Goal: Task Accomplishment & Management: Manage account settings

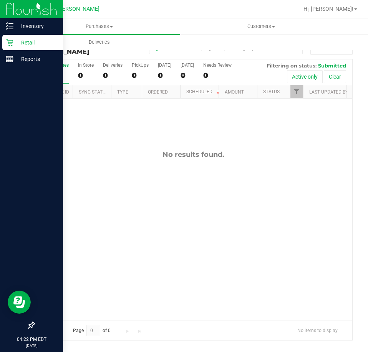
click at [16, 37] on div "Retail" at bounding box center [32, 42] width 61 height 15
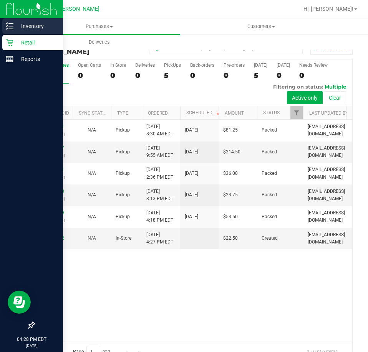
click at [14, 27] on p "Inventory" at bounding box center [36, 25] width 46 height 9
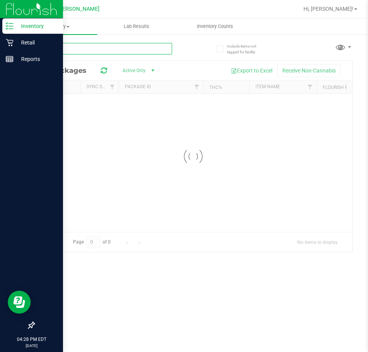
click at [62, 48] on input "text" at bounding box center [103, 49] width 138 height 12
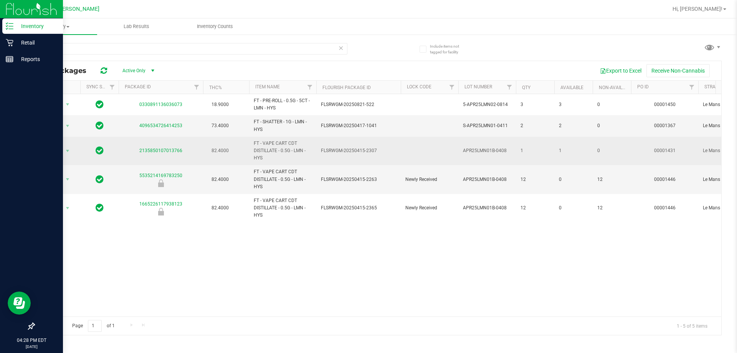
click at [356, 148] on span "FLSRWGM-20250415-2307" at bounding box center [358, 150] width 75 height 7
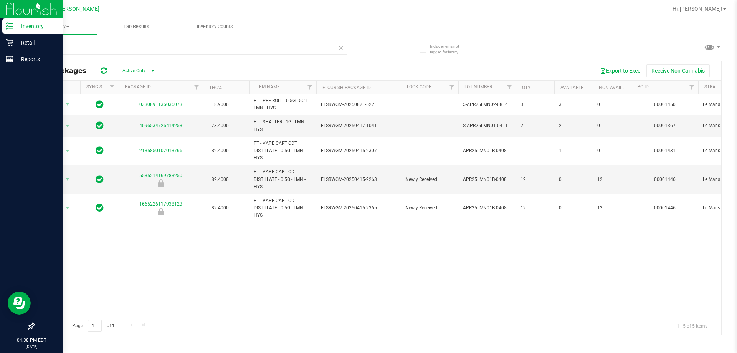
click at [28, 30] on p "Inventory" at bounding box center [36, 25] width 46 height 9
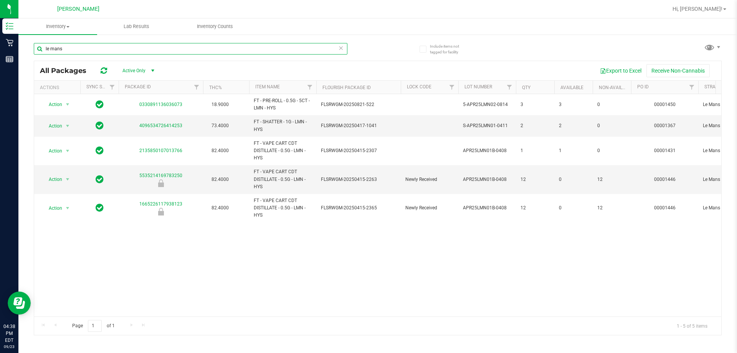
drag, startPoint x: 115, startPoint y: 50, endPoint x: 32, endPoint y: 57, distance: 83.2
click at [33, 57] on div "Include items not tagged for facility [GEOGRAPHIC_DATA] All Packages Active Onl…" at bounding box center [377, 151] width 718 height 234
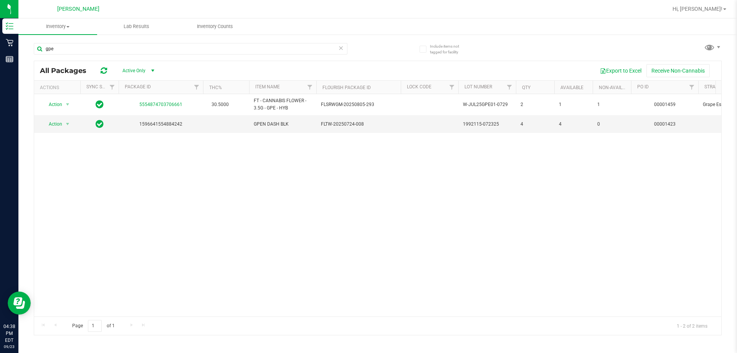
click at [367, 263] on div "Action Action Global inventory Package audit log Print package label Print prod…" at bounding box center [377, 205] width 687 height 222
click at [357, 231] on div "Action Action Global inventory Package audit log Print package label Print prod…" at bounding box center [377, 205] width 687 height 222
drag, startPoint x: 150, startPoint y: 53, endPoint x: 21, endPoint y: 92, distance: 135.5
click at [19, 92] on div "Include items not tagged for facility gpe All Packages Active Only Active Only …" at bounding box center [377, 151] width 718 height 234
type input "p"
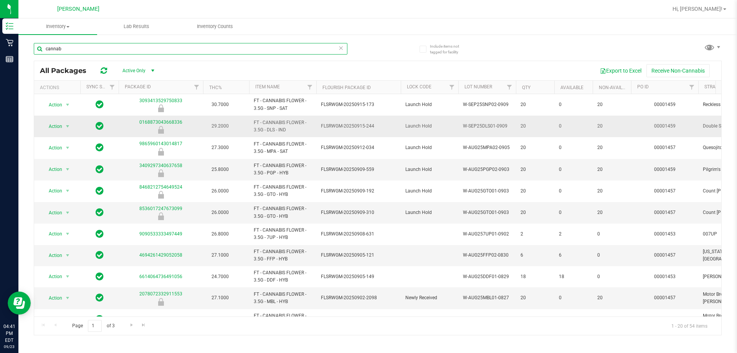
type input "cannab"
click at [335, 129] on span "FLSRWGM-20250915-244" at bounding box center [358, 125] width 75 height 7
click at [287, 89] on th "Item Name" at bounding box center [282, 87] width 67 height 13
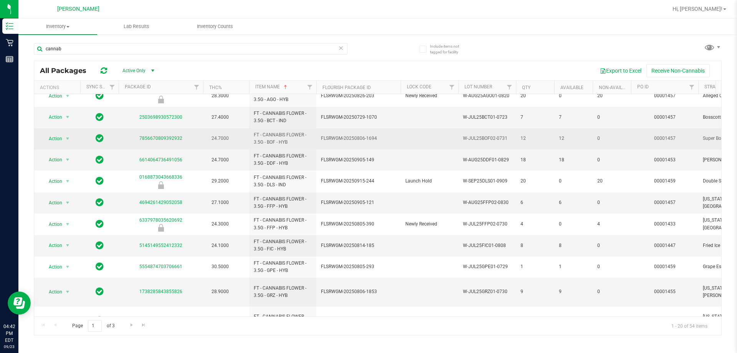
scroll to position [153, 0]
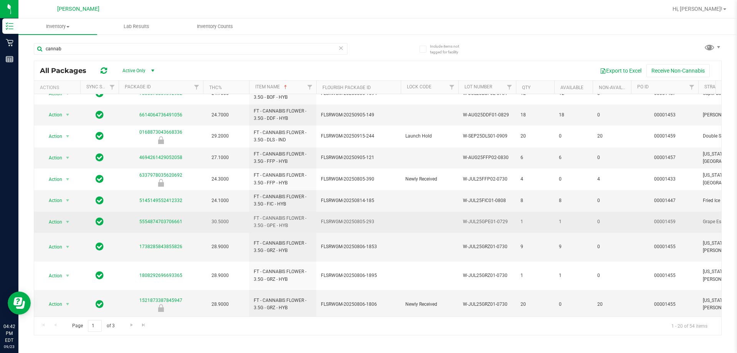
drag, startPoint x: 287, startPoint y: 224, endPoint x: 260, endPoint y: 222, distance: 27.3
click at [260, 222] on span "FT - CANNABIS FLOWER - 3.5G - GPE - HYB" at bounding box center [283, 221] width 58 height 15
click at [274, 228] on span "FT - CANNABIS FLOWER - 3.5G - GPE - HYB" at bounding box center [283, 221] width 58 height 15
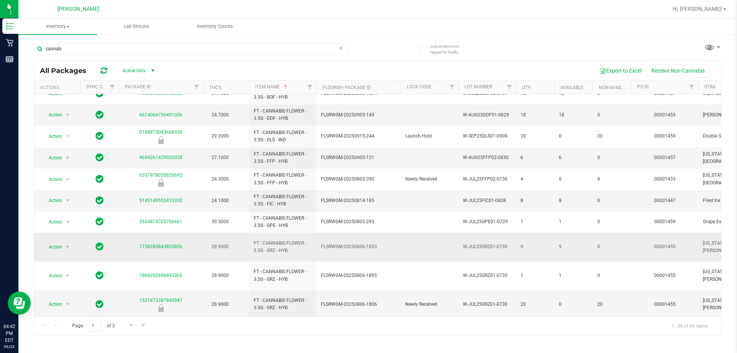
drag, startPoint x: 292, startPoint y: 248, endPoint x: 259, endPoint y: 246, distance: 33.5
click at [259, 246] on span "FT - CANNABIS FLOWER - 3.5G - GRZ - HYB" at bounding box center [283, 246] width 58 height 15
click at [289, 246] on span "FT - CANNABIS FLOWER - 3.5G - GRZ - HYB" at bounding box center [283, 246] width 58 height 15
click at [291, 246] on span "FT - CANNABIS FLOWER - 3.5G - GRZ - HYB" at bounding box center [283, 246] width 58 height 15
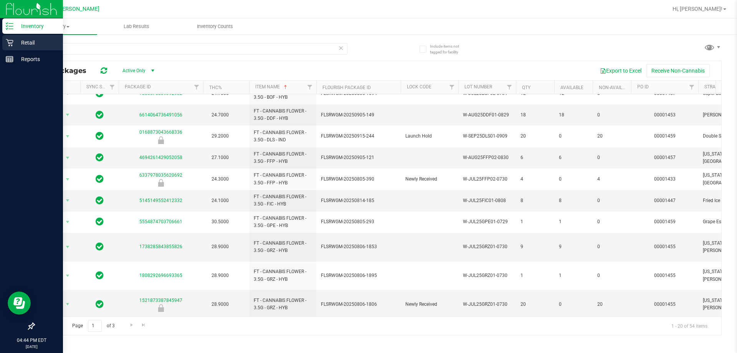
click at [11, 47] on div "Retail" at bounding box center [32, 42] width 61 height 15
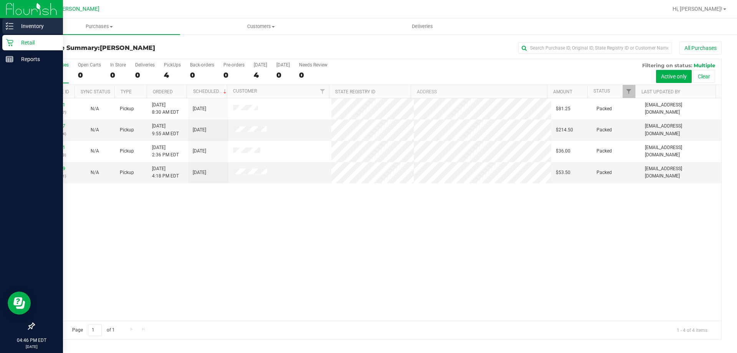
click at [27, 23] on p "Inventory" at bounding box center [36, 25] width 46 height 9
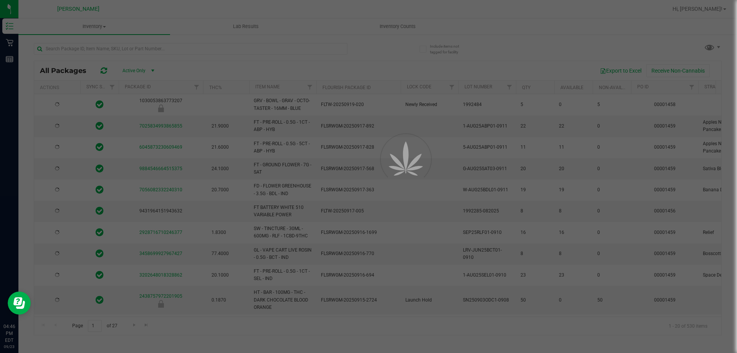
click at [95, 45] on div at bounding box center [368, 176] width 737 height 353
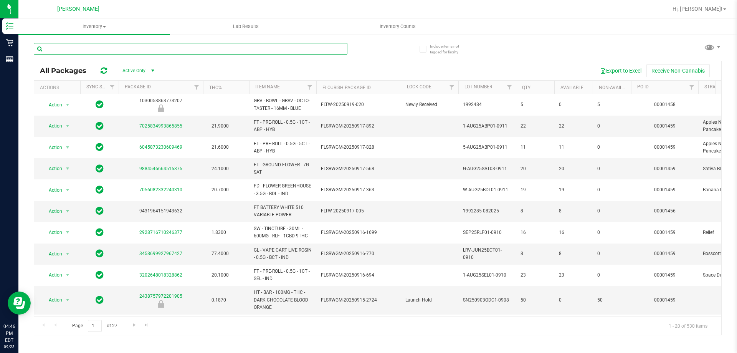
click at [150, 45] on input "text" at bounding box center [190, 49] width 313 height 12
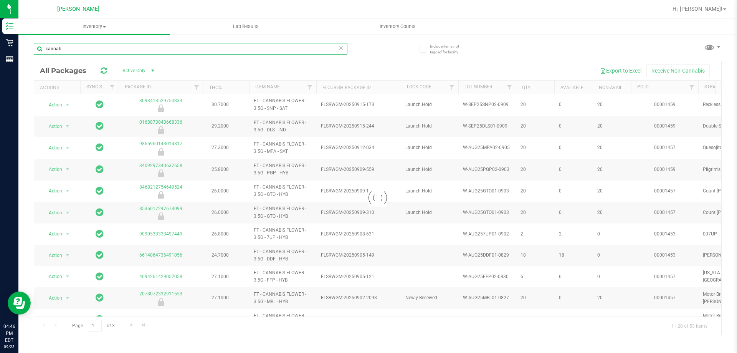
type input "cannab"
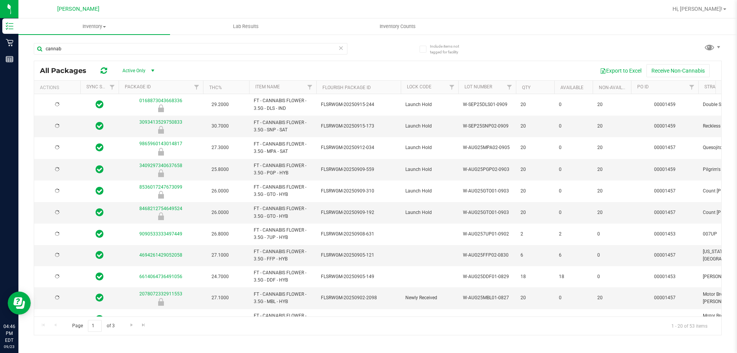
click at [282, 85] on th "Item Name" at bounding box center [282, 87] width 67 height 13
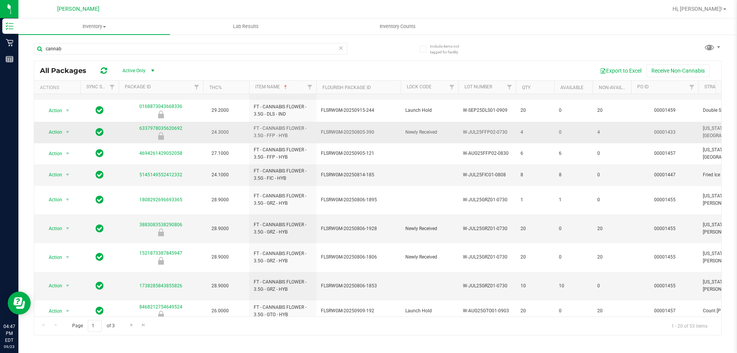
scroll to position [192, 0]
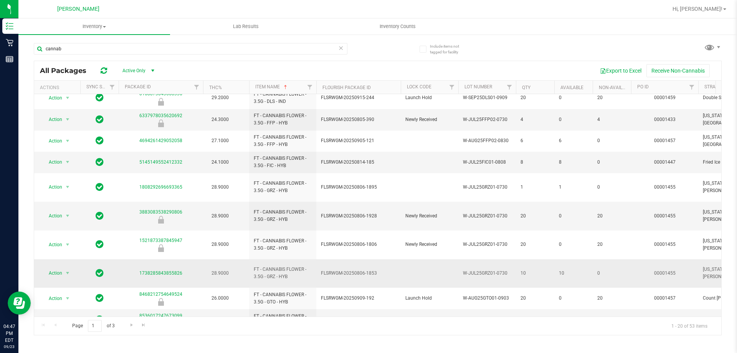
click at [297, 266] on span "FT - CANNABIS FLOWER - 3.5G - GRZ - HYB" at bounding box center [283, 273] width 58 height 15
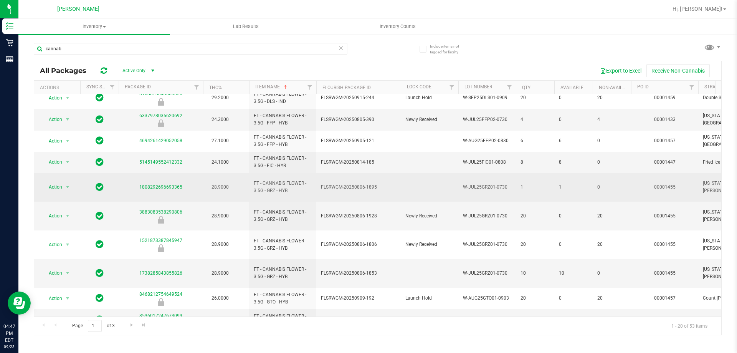
drag, startPoint x: 298, startPoint y: 189, endPoint x: 254, endPoint y: 181, distance: 44.5
click at [254, 181] on span "FT - CANNABIS FLOWER - 3.5G - GRZ - HYB" at bounding box center [283, 187] width 58 height 15
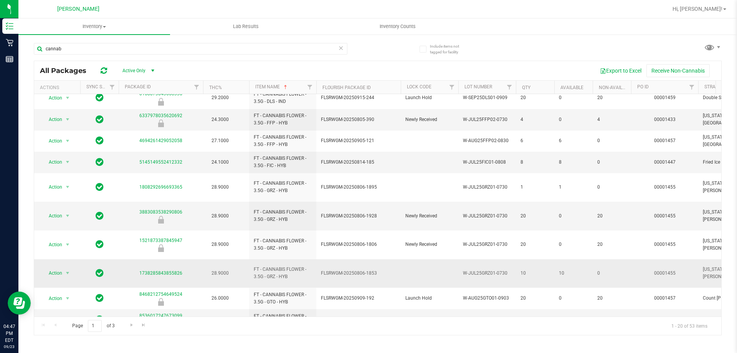
drag, startPoint x: 296, startPoint y: 249, endPoint x: 261, endPoint y: 237, distance: 37.1
click at [261, 259] on td "FT - CANNABIS FLOWER - 3.5G - GRZ - HYB" at bounding box center [282, 273] width 67 height 29
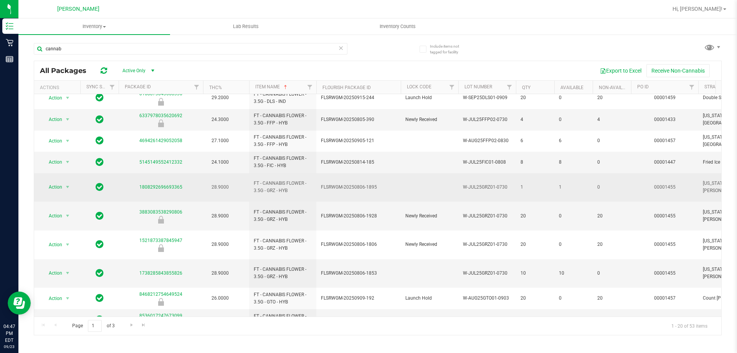
click at [297, 180] on span "FT - CANNABIS FLOWER - 3.5G - GRZ - HYB" at bounding box center [283, 187] width 58 height 15
drag, startPoint x: 294, startPoint y: 186, endPoint x: 262, endPoint y: 183, distance: 32.0
click at [262, 183] on span "FT - CANNABIS FLOWER - 3.5G - GRZ - HYB" at bounding box center [283, 187] width 58 height 15
click at [269, 186] on span "FT - CANNABIS FLOWER - 3.5G - GRZ - HYB" at bounding box center [283, 187] width 58 height 15
drag, startPoint x: 269, startPoint y: 187, endPoint x: 296, endPoint y: 185, distance: 26.6
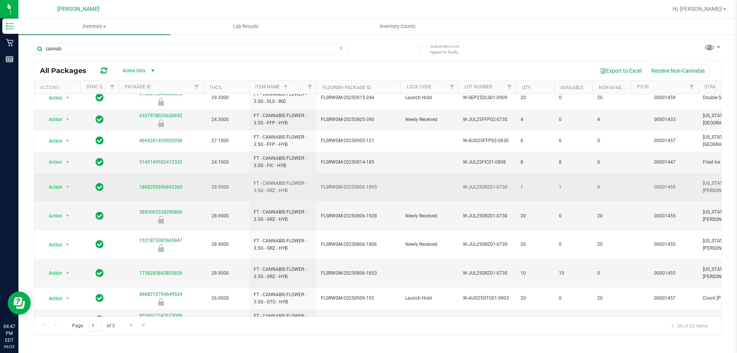
click at [295, 185] on span "FT - CANNABIS FLOWER - 3.5G - GRZ - HYB" at bounding box center [283, 187] width 58 height 15
click at [305, 183] on span "FT - CANNABIS FLOWER - 3.5G - GRZ - HYB" at bounding box center [283, 187] width 58 height 15
click at [311, 182] on span "FT - CANNABIS FLOWER - 3.5G - GRZ - HYB" at bounding box center [283, 187] width 58 height 15
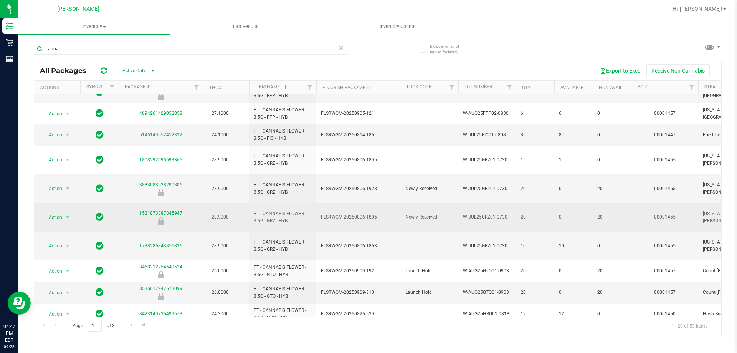
scroll to position [226, 0]
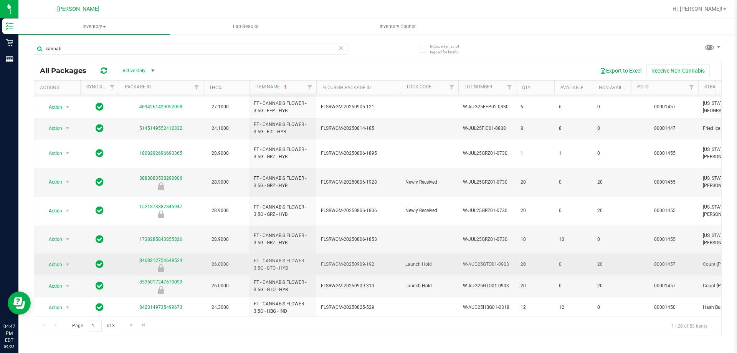
click at [280, 257] on span "FT - CANNABIS FLOWER - 3.5G - GTO - HYB" at bounding box center [283, 264] width 58 height 15
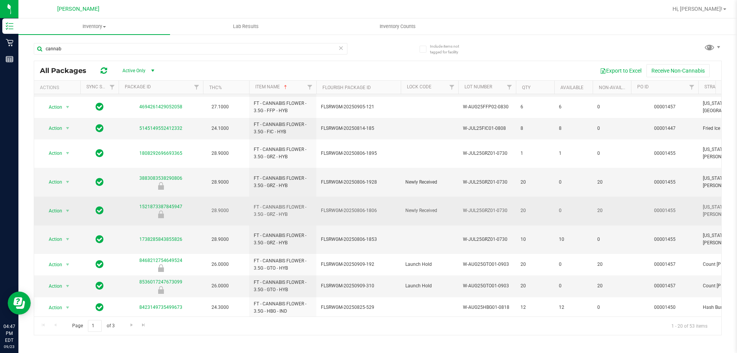
click at [241, 196] on td "28.9000" at bounding box center [226, 210] width 46 height 29
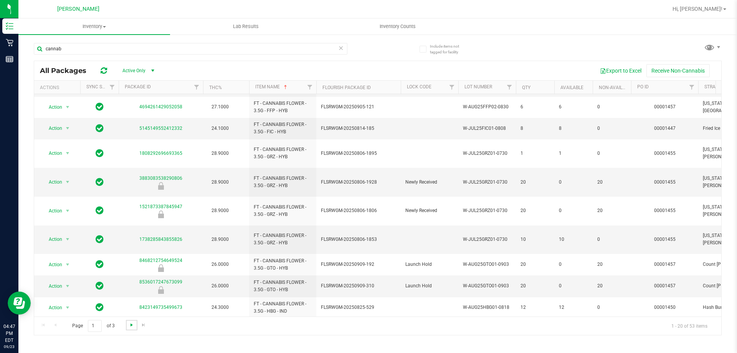
click at [132, 324] on span "Go to the next page" at bounding box center [132, 325] width 6 height 6
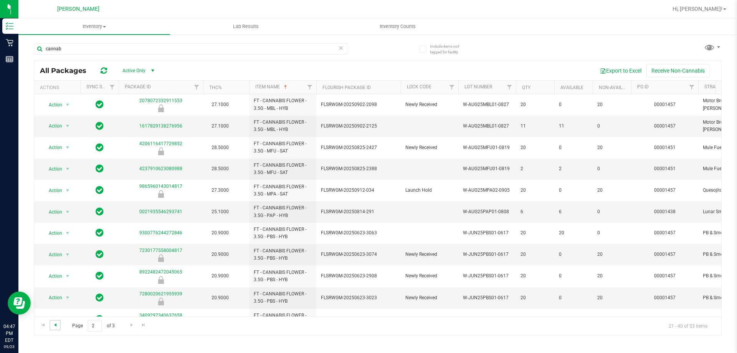
click at [57, 327] on span "Go to the previous page" at bounding box center [55, 325] width 6 height 6
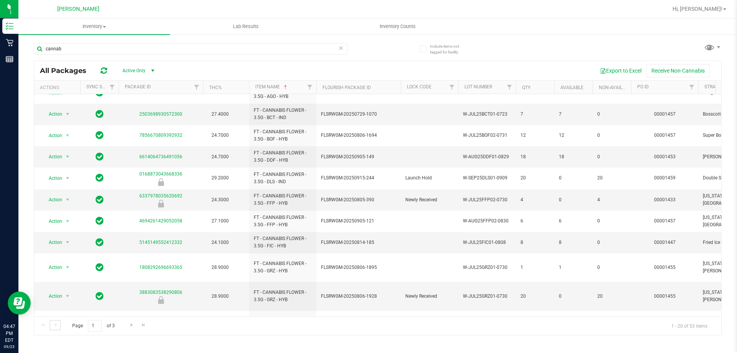
scroll to position [115, 0]
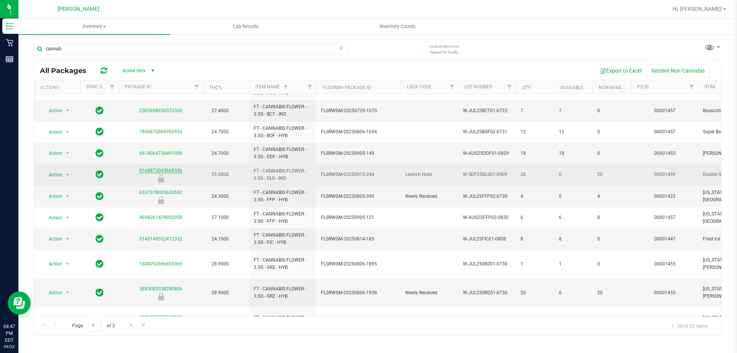
click at [173, 168] on link "0168873043668336" at bounding box center [160, 170] width 43 height 5
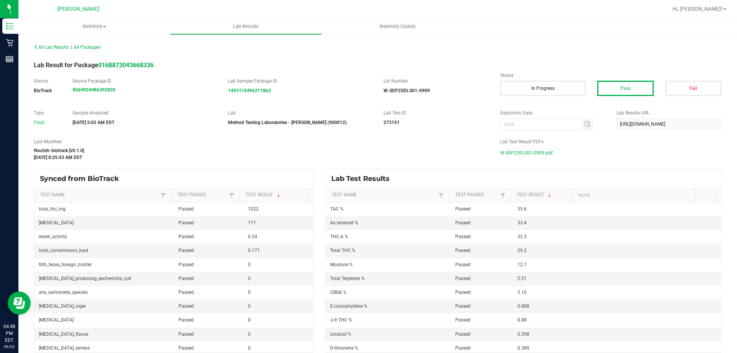
click at [367, 152] on span "W-SEP25DLS01-0909.pdf" at bounding box center [526, 153] width 53 height 12
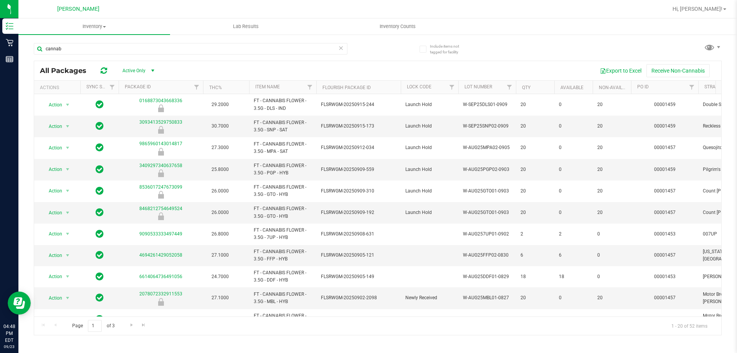
scroll to position [0, 185]
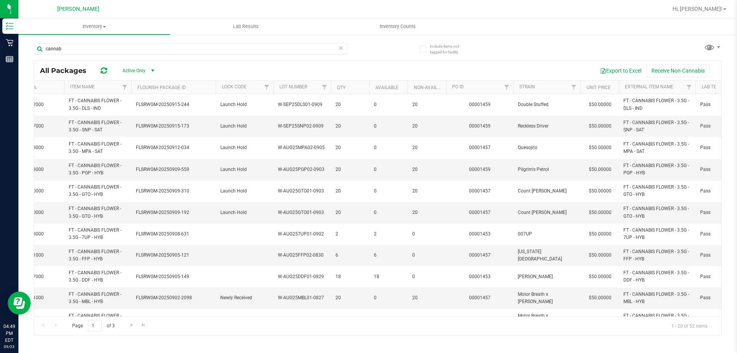
click at [367, 89] on th "Strain" at bounding box center [546, 87] width 67 height 13
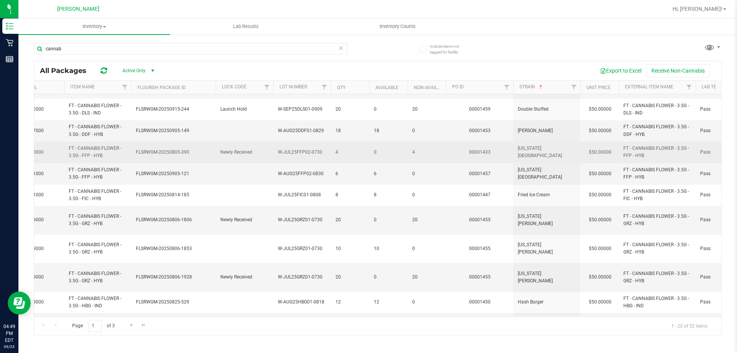
scroll to position [240, 185]
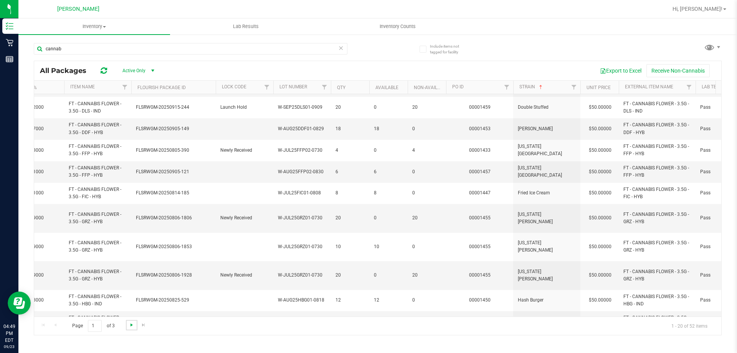
click at [131, 322] on span "Go to the next page" at bounding box center [132, 325] width 6 height 6
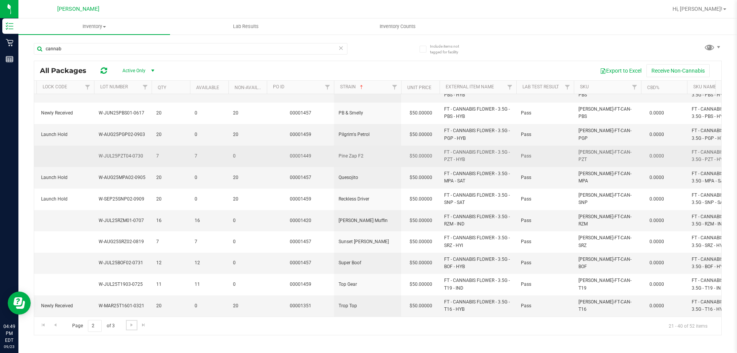
scroll to position [212, 364]
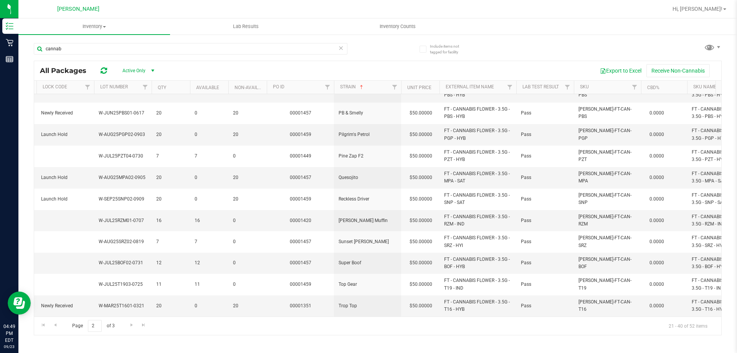
drag, startPoint x: 275, startPoint y: 316, endPoint x: 303, endPoint y: 317, distance: 28.8
click at [303, 317] on div "Page 2 of 3 21 - 40 of 52 items" at bounding box center [377, 325] width 687 height 18
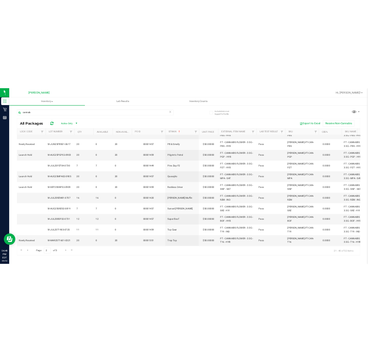
scroll to position [0, 0]
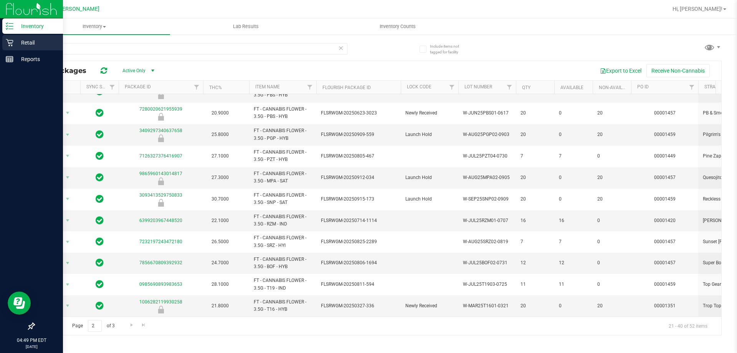
click at [10, 48] on div "Retail" at bounding box center [32, 42] width 61 height 15
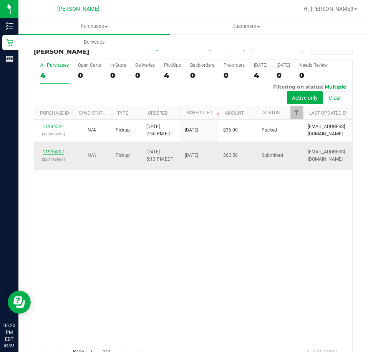
click at [58, 154] on link "11995807" at bounding box center [53, 151] width 21 height 5
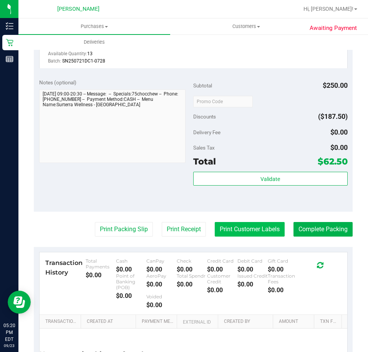
scroll to position [307, 0]
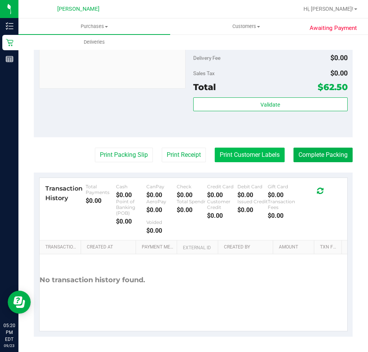
click at [262, 160] on button "Print Customer Labels" at bounding box center [249, 155] width 70 height 15
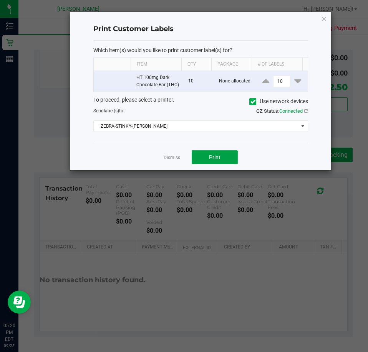
click at [210, 161] on button "Print" at bounding box center [214, 157] width 46 height 14
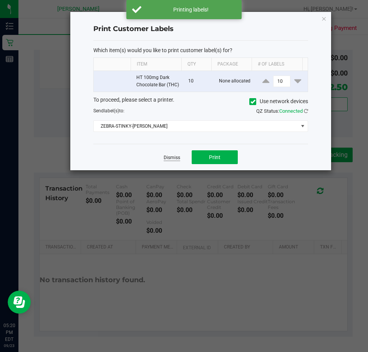
click at [176, 161] on link "Dismiss" at bounding box center [171, 158] width 16 height 7
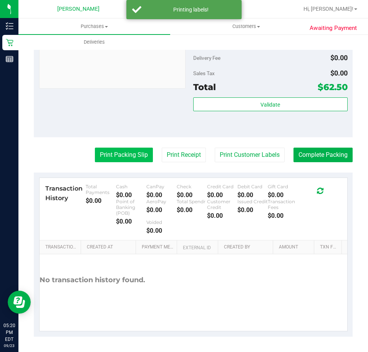
click at [121, 159] on button "Print Packing Slip" at bounding box center [124, 155] width 58 height 15
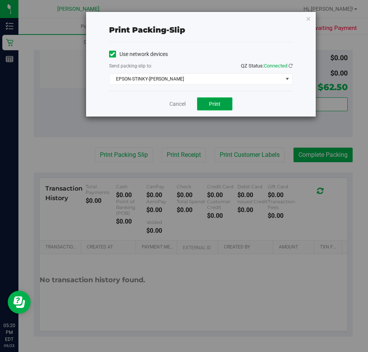
click at [209, 101] on span "Print" at bounding box center [215, 104] width 12 height 6
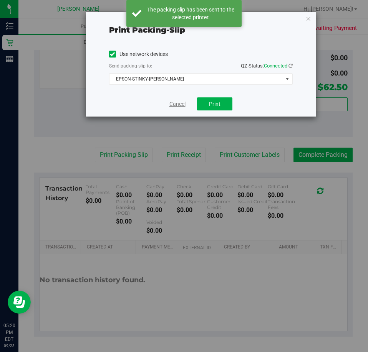
click at [177, 105] on link "Cancel" at bounding box center [177, 104] width 16 height 8
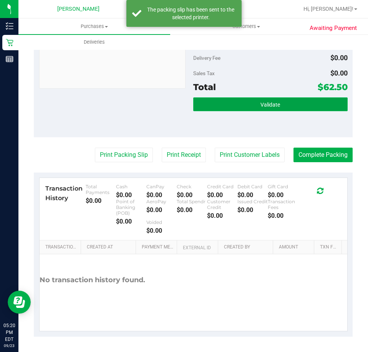
click at [235, 103] on button "Validate" at bounding box center [270, 104] width 154 height 14
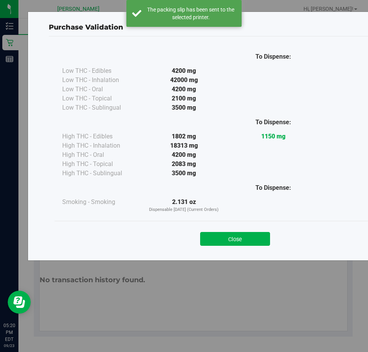
drag, startPoint x: 238, startPoint y: 181, endPoint x: 239, endPoint y: 191, distance: 9.6
click at [238, 183] on div "To Dispense:" at bounding box center [272, 188] width 89 height 20
click at [237, 239] on button "Close" at bounding box center [235, 239] width 70 height 14
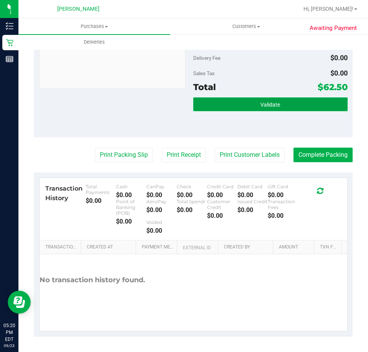
click at [247, 106] on button "Validate" at bounding box center [270, 104] width 154 height 14
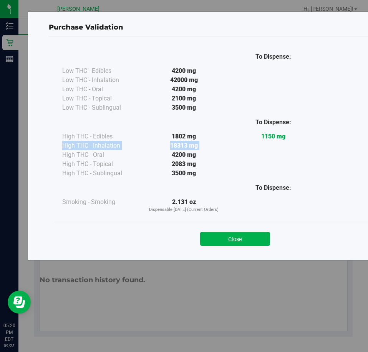
drag, startPoint x: 292, startPoint y: 139, endPoint x: 259, endPoint y: 142, distance: 33.1
click at [259, 142] on div "To Dispense: High THC - Edibles 1802 mg 1150 mg" at bounding box center [234, 145] width 345 height 66
click at [257, 142] on div at bounding box center [272, 145] width 89 height 9
click at [238, 242] on button "Close" at bounding box center [235, 239] width 70 height 14
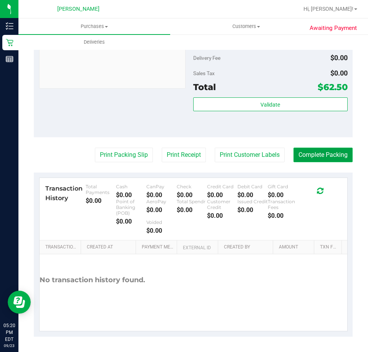
click at [323, 160] on button "Complete Packing" at bounding box center [322, 155] width 59 height 15
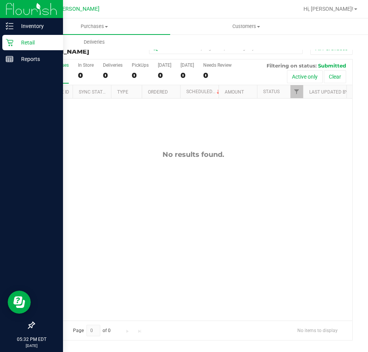
drag, startPoint x: 12, startPoint y: 39, endPoint x: 21, endPoint y: 8, distance: 32.0
click at [12, 39] on icon at bounding box center [10, 43] width 8 height 8
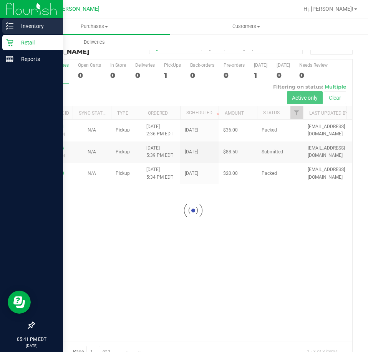
click at [25, 26] on p "Inventory" at bounding box center [36, 25] width 46 height 9
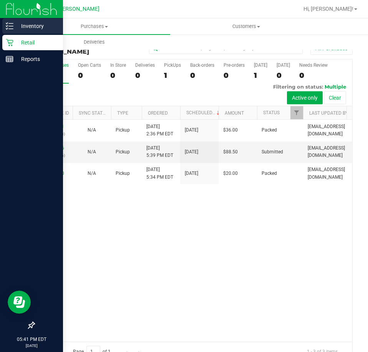
click at [4, 33] on div "Inventory" at bounding box center [32, 25] width 61 height 15
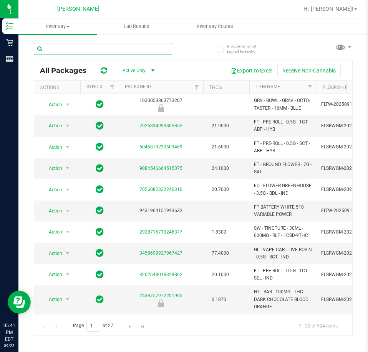
click at [150, 48] on input "text" at bounding box center [103, 49] width 138 height 12
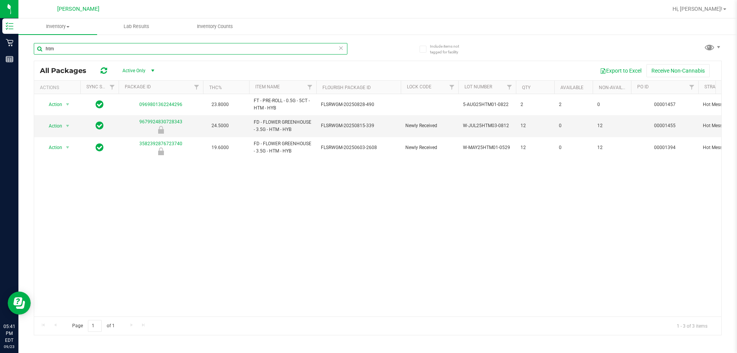
type input "htm"
click at [367, 176] on div "Action Action Global inventory Package audit log Print package label Print prod…" at bounding box center [377, 205] width 687 height 222
click at [367, 165] on div "Action Action Global inventory Package audit log Print package label Print prod…" at bounding box center [377, 205] width 687 height 222
drag, startPoint x: 525, startPoint y: 128, endPoint x: 519, endPoint y: 128, distance: 6.1
click at [367, 128] on td "12" at bounding box center [535, 125] width 38 height 21
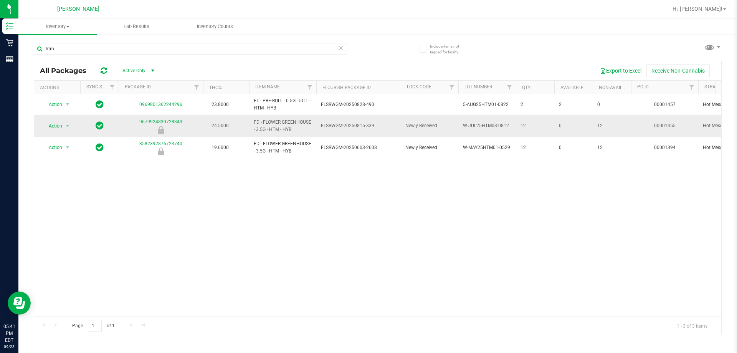
click at [367, 129] on span "12" at bounding box center [534, 125] width 29 height 7
drag, startPoint x: 523, startPoint y: 130, endPoint x: 511, endPoint y: 130, distance: 12.7
click at [367, 127] on span "12" at bounding box center [534, 125] width 29 height 7
drag, startPoint x: 529, startPoint y: 127, endPoint x: 517, endPoint y: 126, distance: 12.3
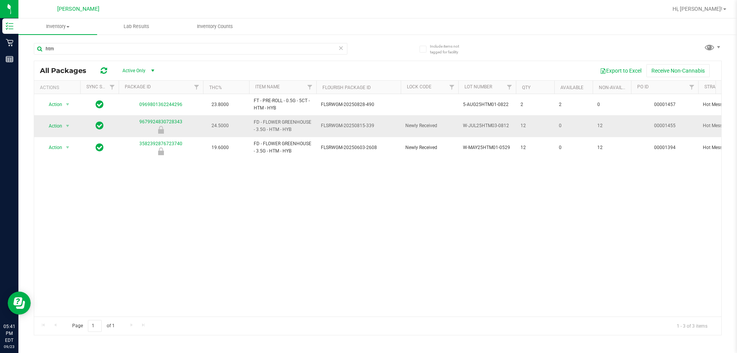
click at [367, 126] on td "12" at bounding box center [535, 125] width 38 height 21
click at [367, 168] on div "Action Action Global inventory Package audit log Print package label Print prod…" at bounding box center [377, 205] width 687 height 222
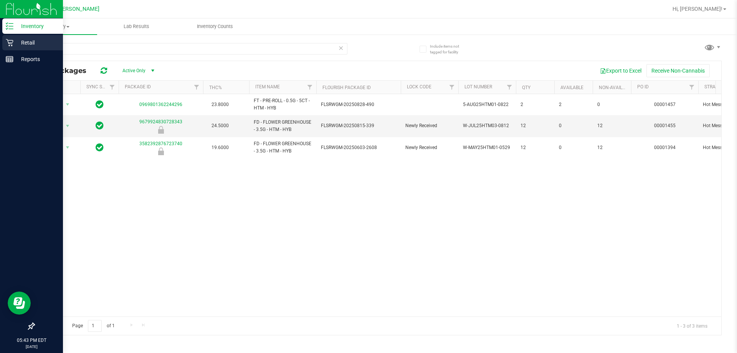
click at [23, 40] on p "Retail" at bounding box center [36, 42] width 46 height 9
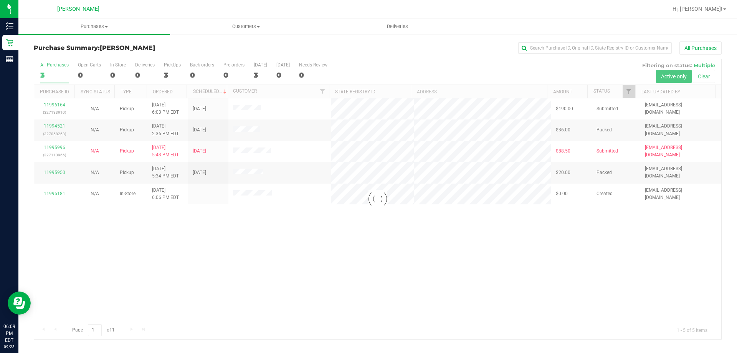
click at [315, 210] on div at bounding box center [377, 199] width 687 height 280
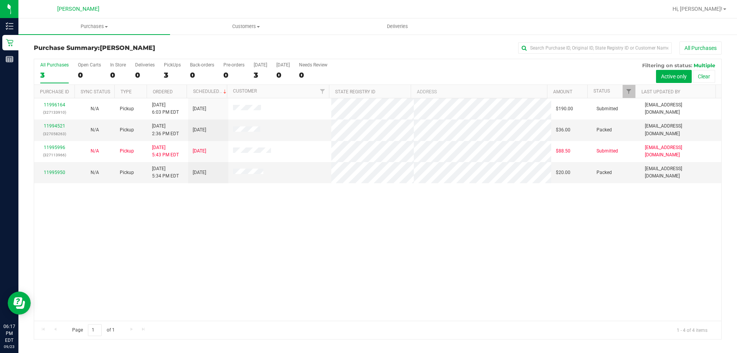
drag, startPoint x: 447, startPoint y: 277, endPoint x: 390, endPoint y: 269, distance: 58.1
click at [367, 277] on div "11996164 (327133910) N/A Pickup [DATE] 6:03 PM EDT 9/24/2025 $190.00 Submitted …" at bounding box center [377, 209] width 687 height 222
click at [230, 191] on div "11996164 (327133910) N/A Pickup [DATE] 6:03 PM EDT 9/24/2025 $190.00 Submitted …" at bounding box center [377, 209] width 687 height 222
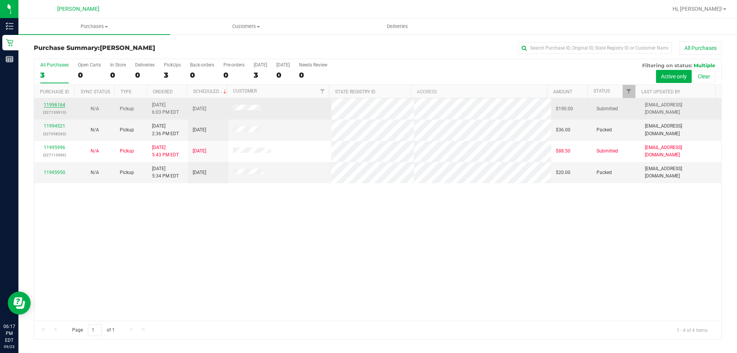
click at [53, 105] on link "11996164" at bounding box center [54, 104] width 21 height 5
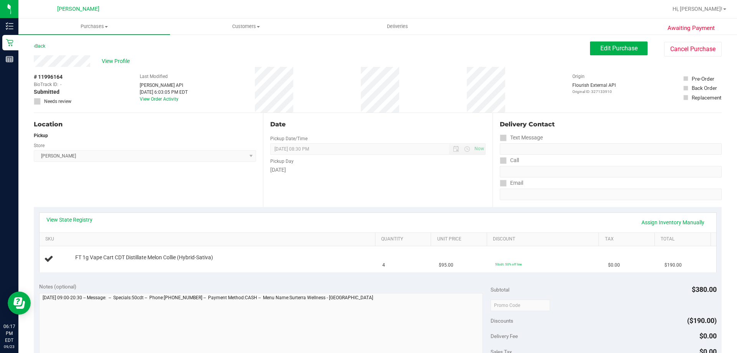
click at [157, 198] on div "Location Pickup Store [PERSON_NAME] Select Store [PERSON_NAME][GEOGRAPHIC_DATA]…" at bounding box center [148, 160] width 229 height 94
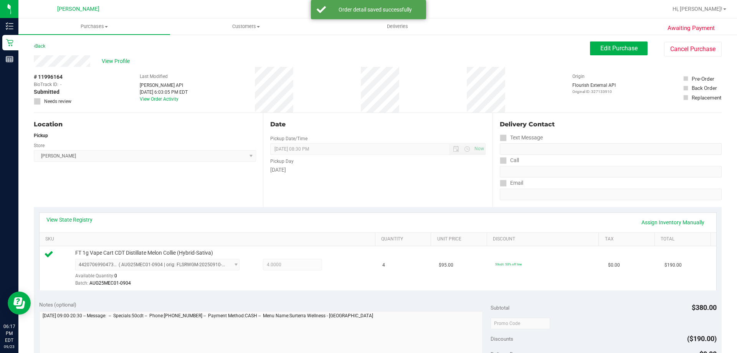
drag, startPoint x: 173, startPoint y: 204, endPoint x: 182, endPoint y: 208, distance: 10.0
click at [177, 208] on purchase-details "Back Edit Purchase Cancel Purchase View Profile # 11996164 BioTrack ID: - Submi…" at bounding box center [378, 326] width 688 height 571
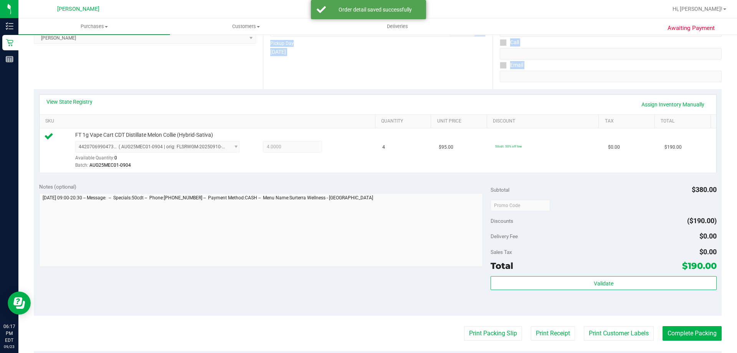
scroll to position [230, 0]
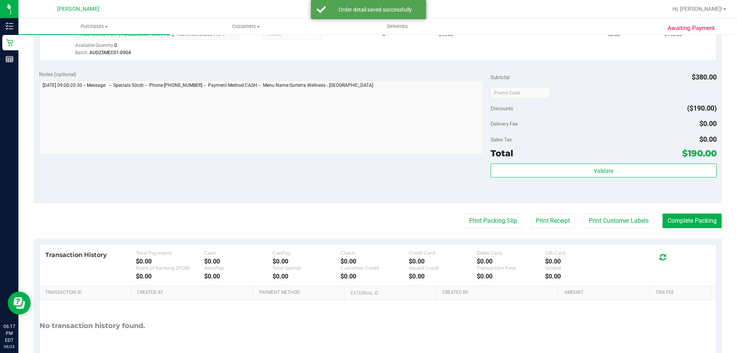
click at [367, 230] on purchase-details "Back Edit Purchase Cancel Purchase View Profile # 11996164 BioTrack ID: - Submi…" at bounding box center [378, 96] width 688 height 571
click at [367, 224] on button "Print Customer Labels" at bounding box center [619, 220] width 70 height 15
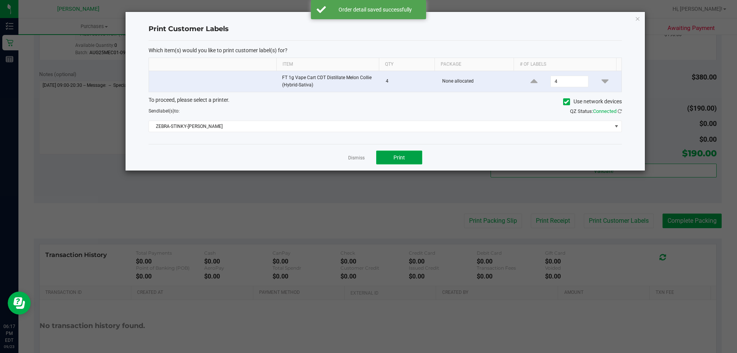
click at [367, 155] on span "Print" at bounding box center [399, 157] width 12 height 6
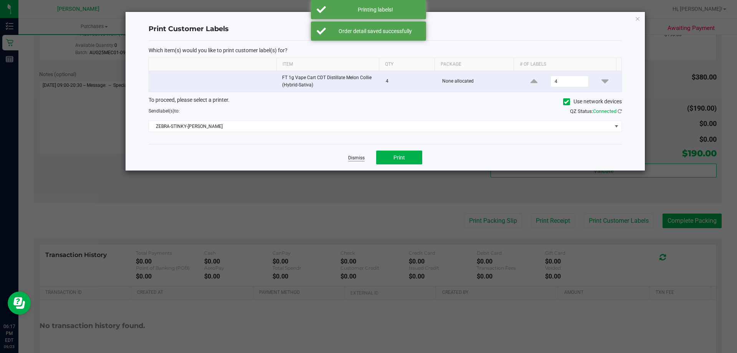
click at [353, 157] on link "Dismiss" at bounding box center [356, 158] width 16 height 7
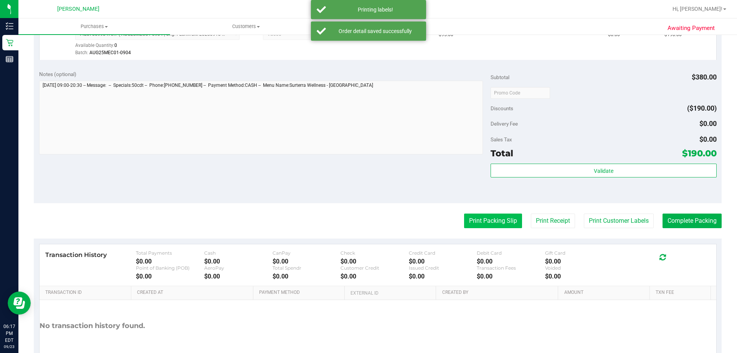
click at [367, 224] on button "Print Packing Slip" at bounding box center [493, 220] width 58 height 15
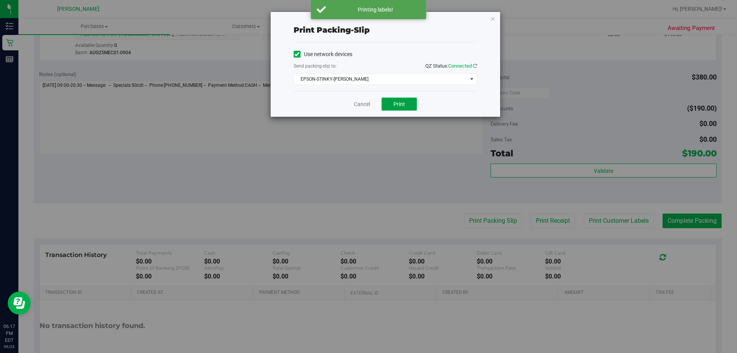
click at [367, 101] on button "Print" at bounding box center [398, 103] width 35 height 13
click at [361, 103] on link "Cancel" at bounding box center [362, 104] width 16 height 8
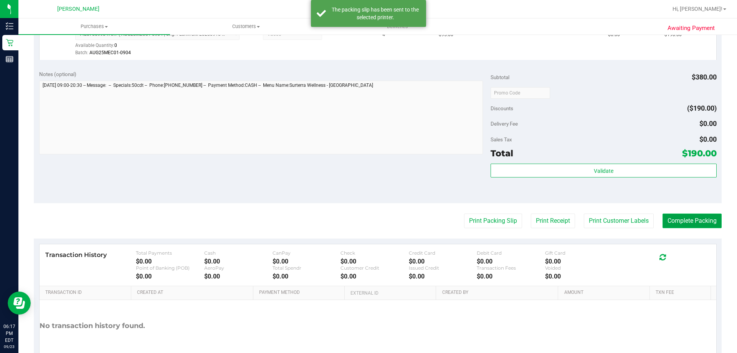
click at [367, 226] on button "Complete Packing" at bounding box center [691, 220] width 59 height 15
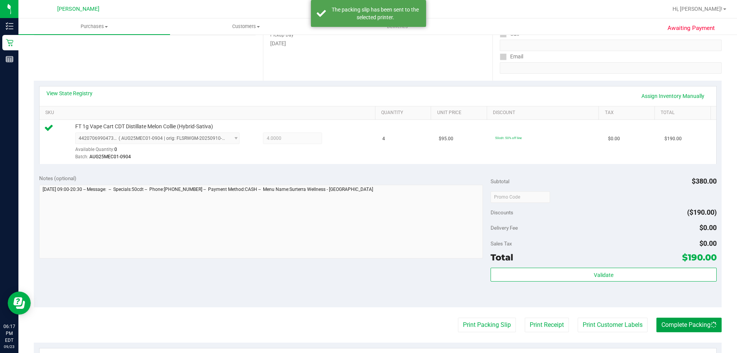
scroll to position [0, 0]
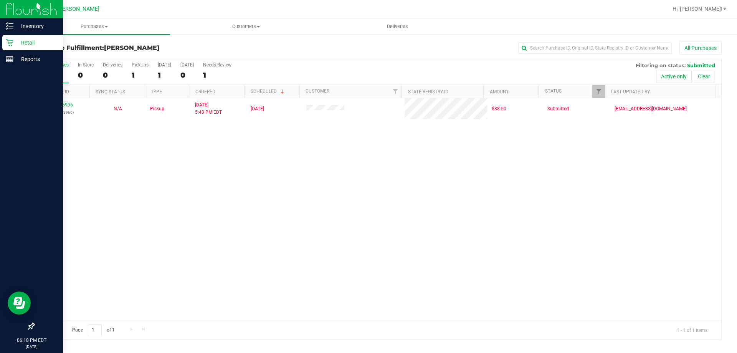
click at [5, 43] on div "Retail" at bounding box center [32, 42] width 61 height 15
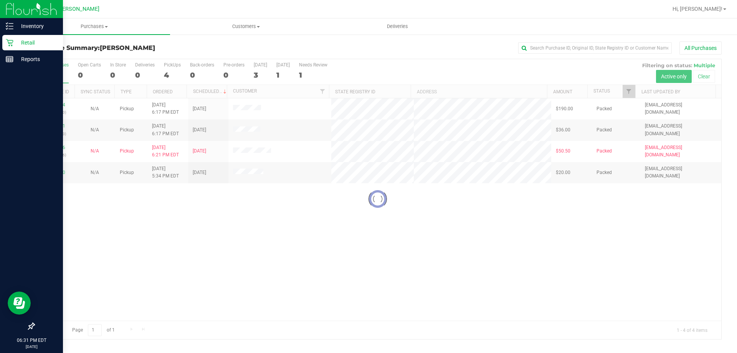
click at [10, 43] on icon at bounding box center [10, 43] width 8 height 8
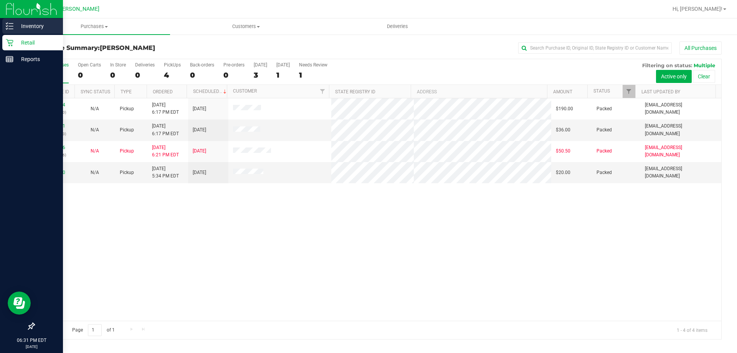
click at [22, 20] on div "Inventory" at bounding box center [32, 25] width 61 height 15
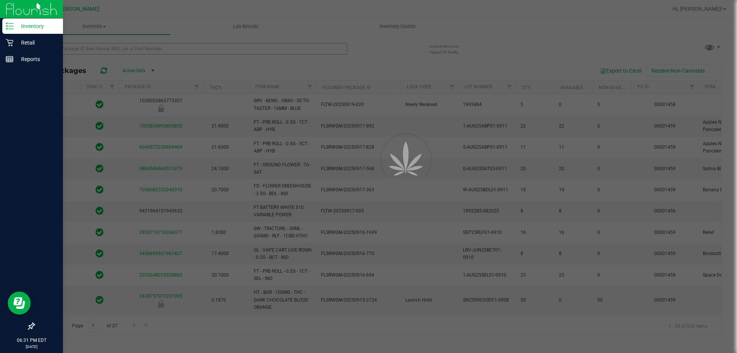
click at [78, 48] on div at bounding box center [368, 176] width 737 height 353
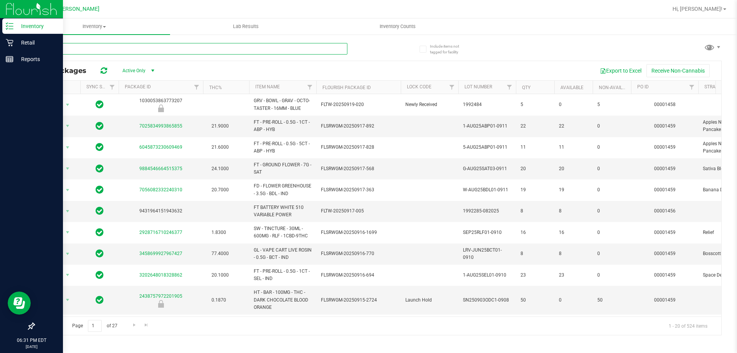
click at [78, 48] on input "text" at bounding box center [190, 49] width 313 height 12
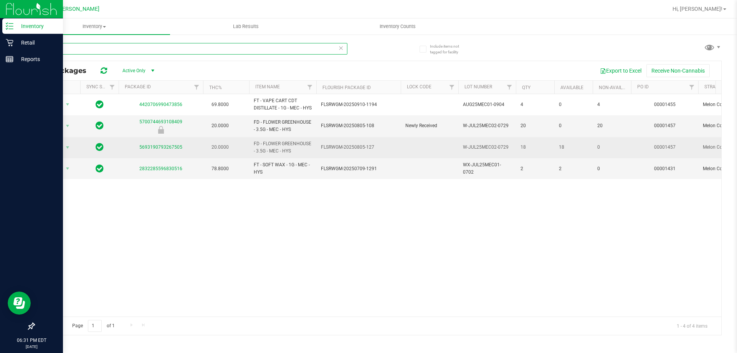
type input "mec"
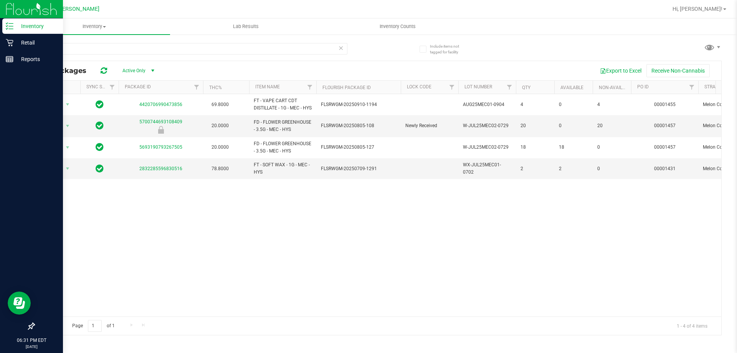
drag, startPoint x: 290, startPoint y: 165, endPoint x: 290, endPoint y: 196, distance: 31.1
click at [290, 203] on div "Action Action Global inventory Package audit log Print package label Print prod…" at bounding box center [377, 205] width 687 height 222
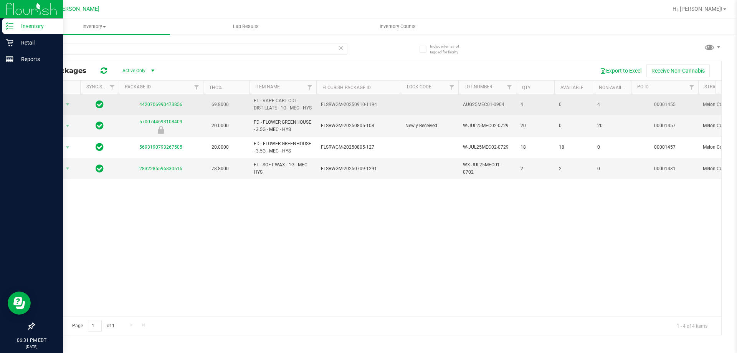
click at [367, 115] on td "4" at bounding box center [535, 104] width 38 height 21
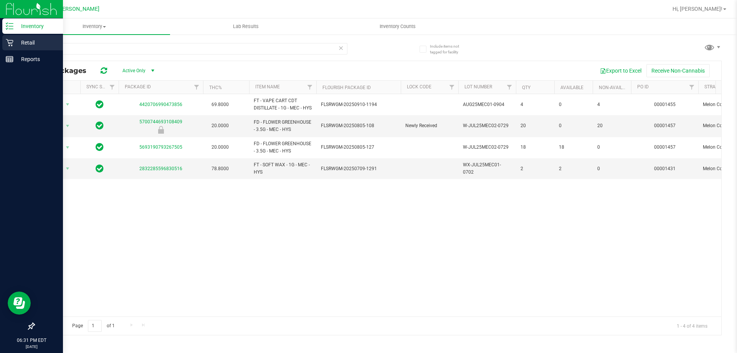
click at [16, 39] on p "Retail" at bounding box center [36, 42] width 46 height 9
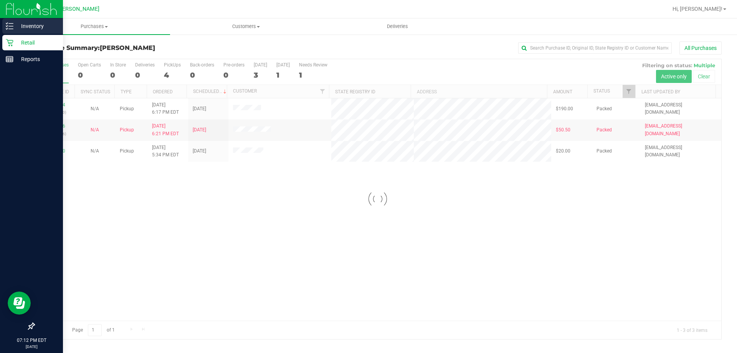
click at [8, 28] on icon at bounding box center [10, 26] width 8 height 8
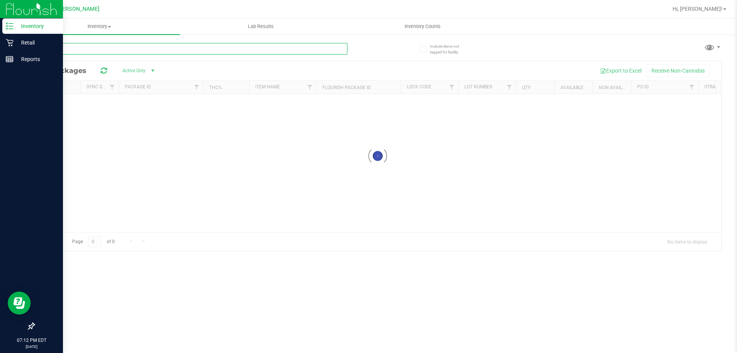
click at [114, 44] on input "text" at bounding box center [190, 49] width 313 height 12
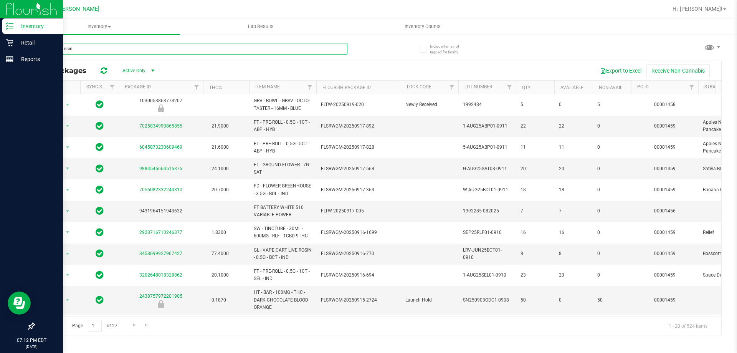
type input "mercury rising"
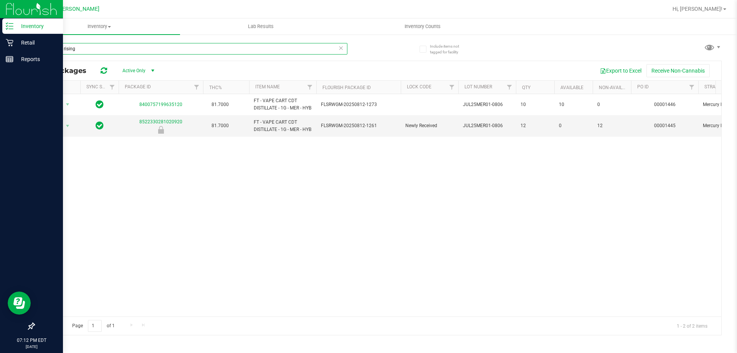
drag, startPoint x: 117, startPoint y: 45, endPoint x: 0, endPoint y: 135, distance: 147.7
click at [1, 78] on div "Inventory Retail Reports 07:12 PM EDT [DATE] 09/23 [PERSON_NAME] Hi, [PERSON_NA…" at bounding box center [368, 176] width 737 height 353
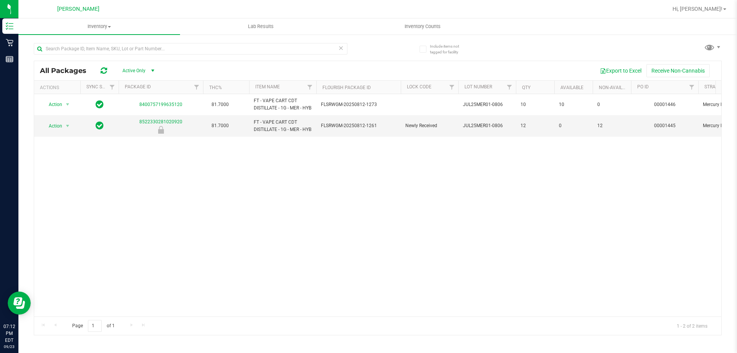
drag, startPoint x: 443, startPoint y: 217, endPoint x: 225, endPoint y: 285, distance: 227.8
click at [367, 218] on div "Action Action Global inventory Package audit log Print package label Print prod…" at bounding box center [377, 205] width 687 height 222
click at [87, 48] on div "Inventory All packages All inventory Waste log Lab Results Inventory Counts" at bounding box center [377, 185] width 718 height 334
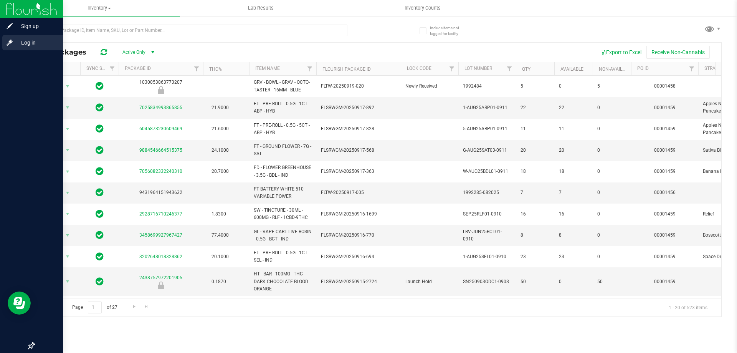
click at [15, 47] on div "Log in" at bounding box center [32, 42] width 61 height 15
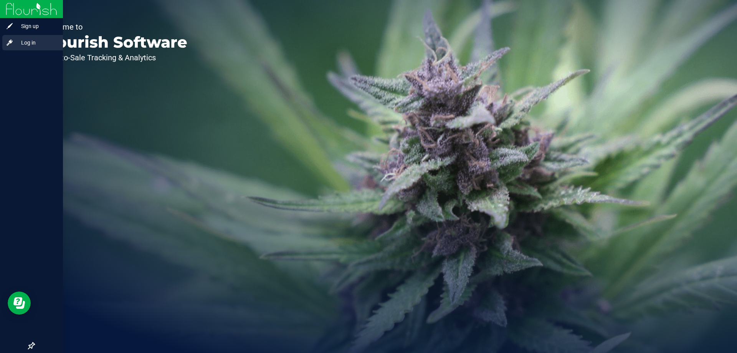
click at [12, 42] on icon at bounding box center [10, 43] width 8 height 8
